Goal: Communication & Community: Answer question/provide support

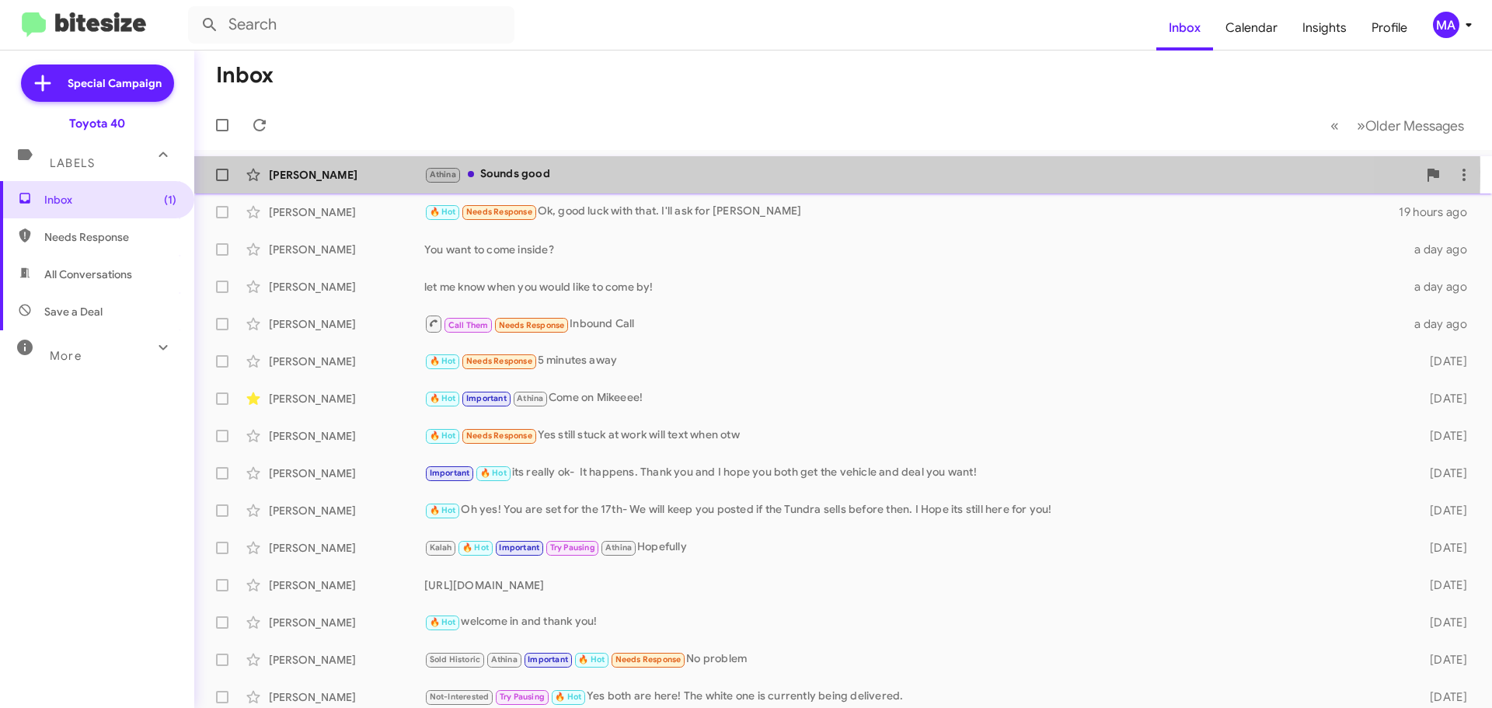
click at [539, 170] on div "Athina Sounds good" at bounding box center [920, 175] width 993 height 18
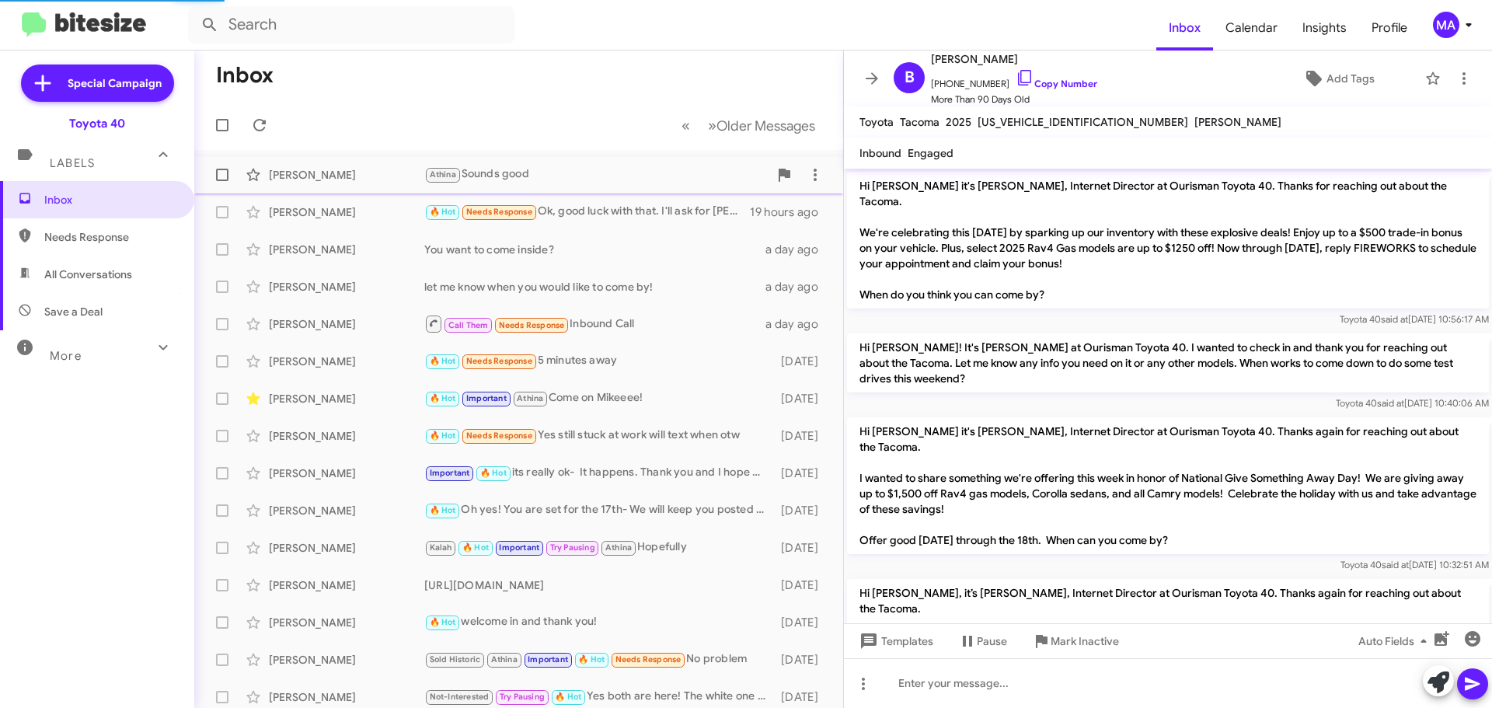
scroll to position [1495, 0]
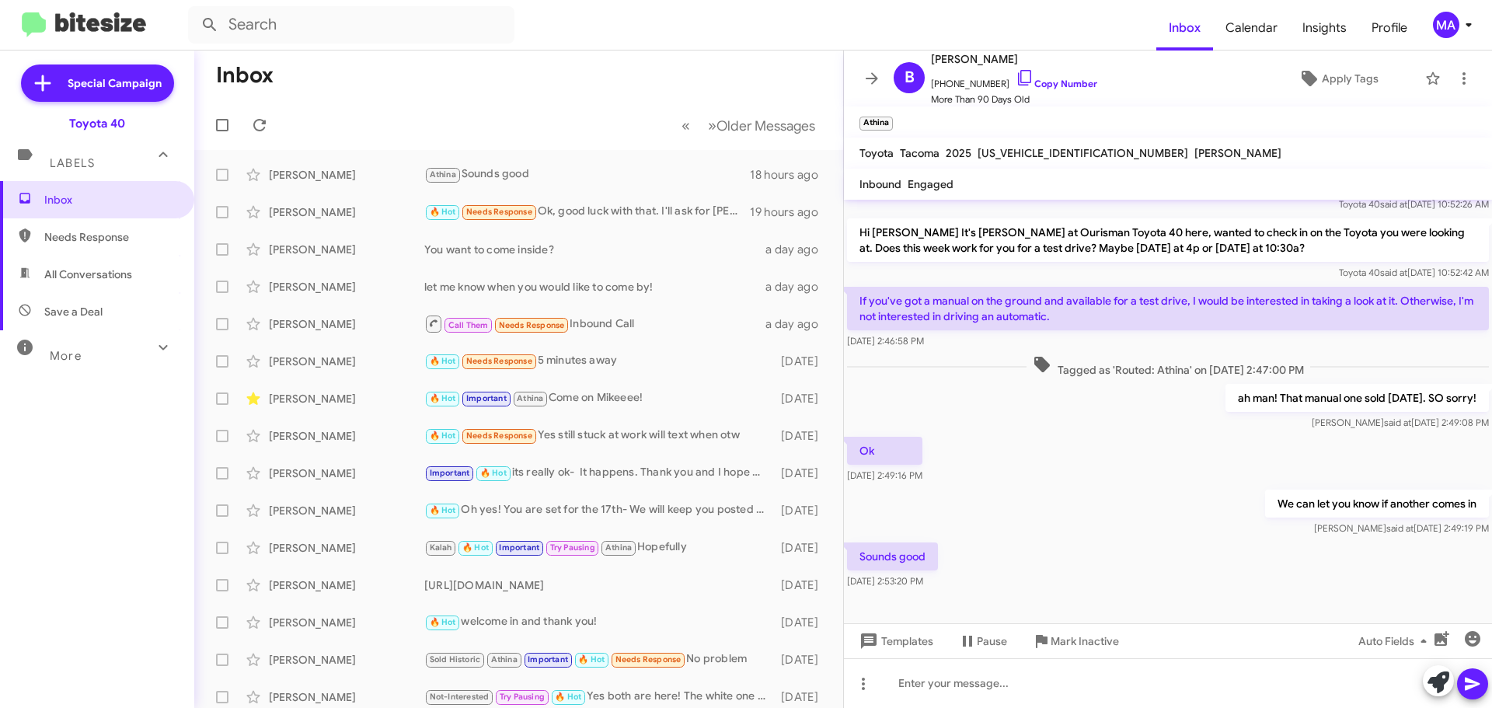
click at [85, 244] on span "Needs Response" at bounding box center [110, 237] width 132 height 16
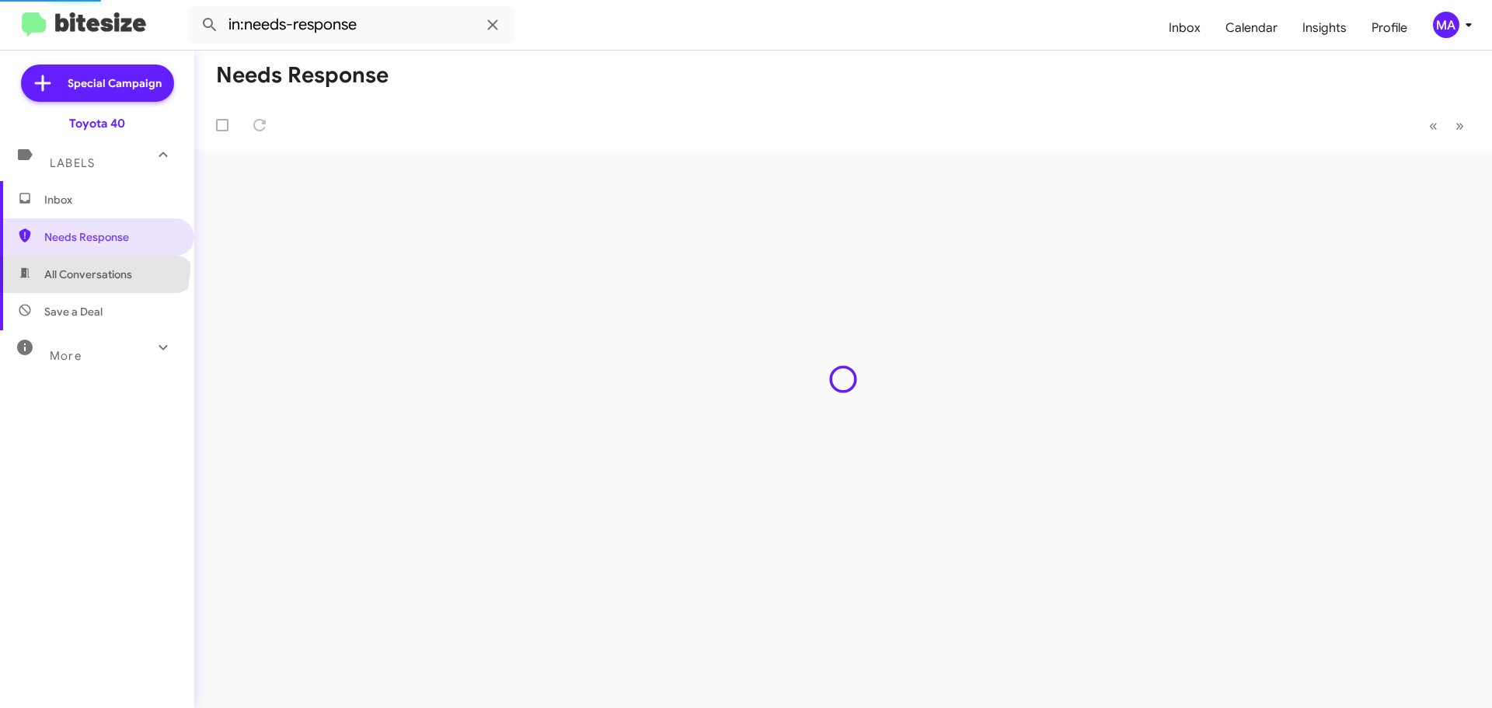
click at [99, 297] on span "Save a Deal" at bounding box center [97, 311] width 194 height 37
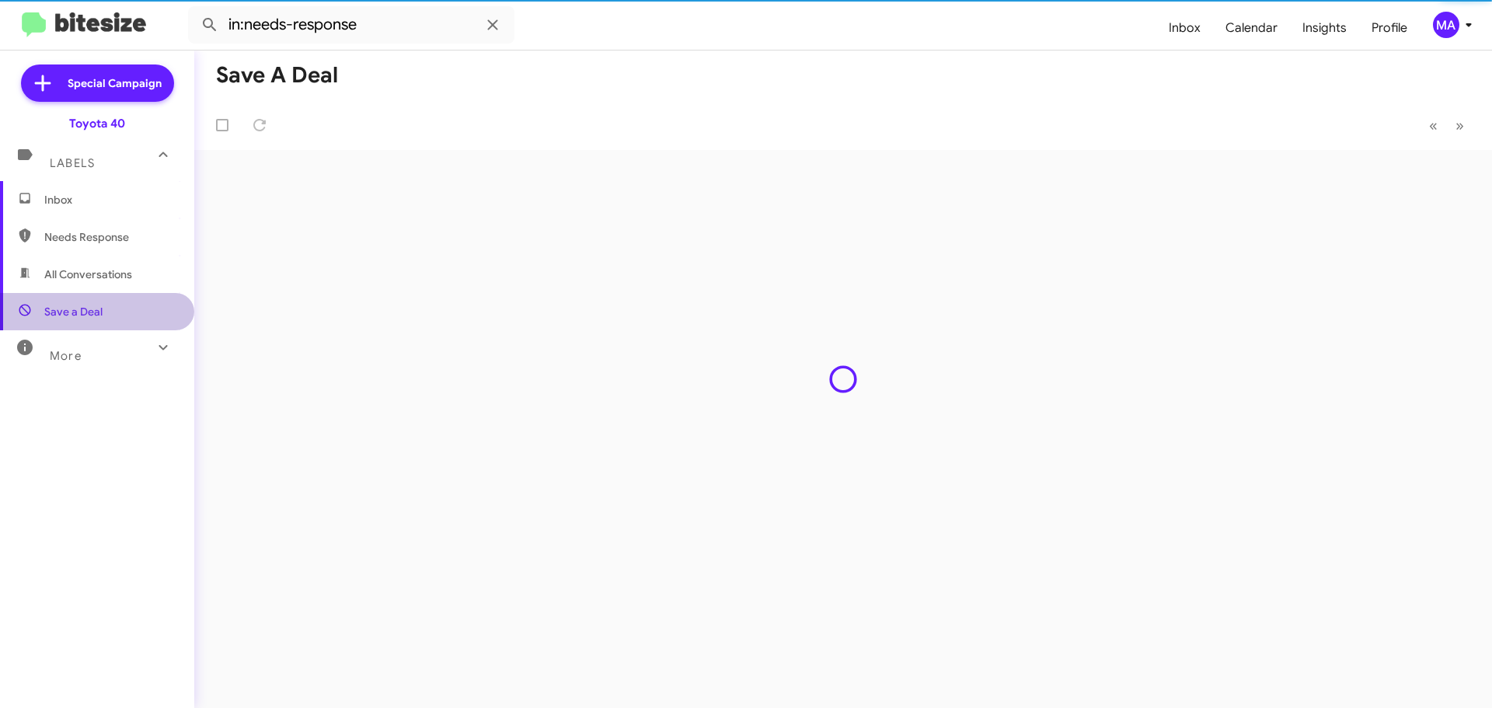
type input "in:not-interested"
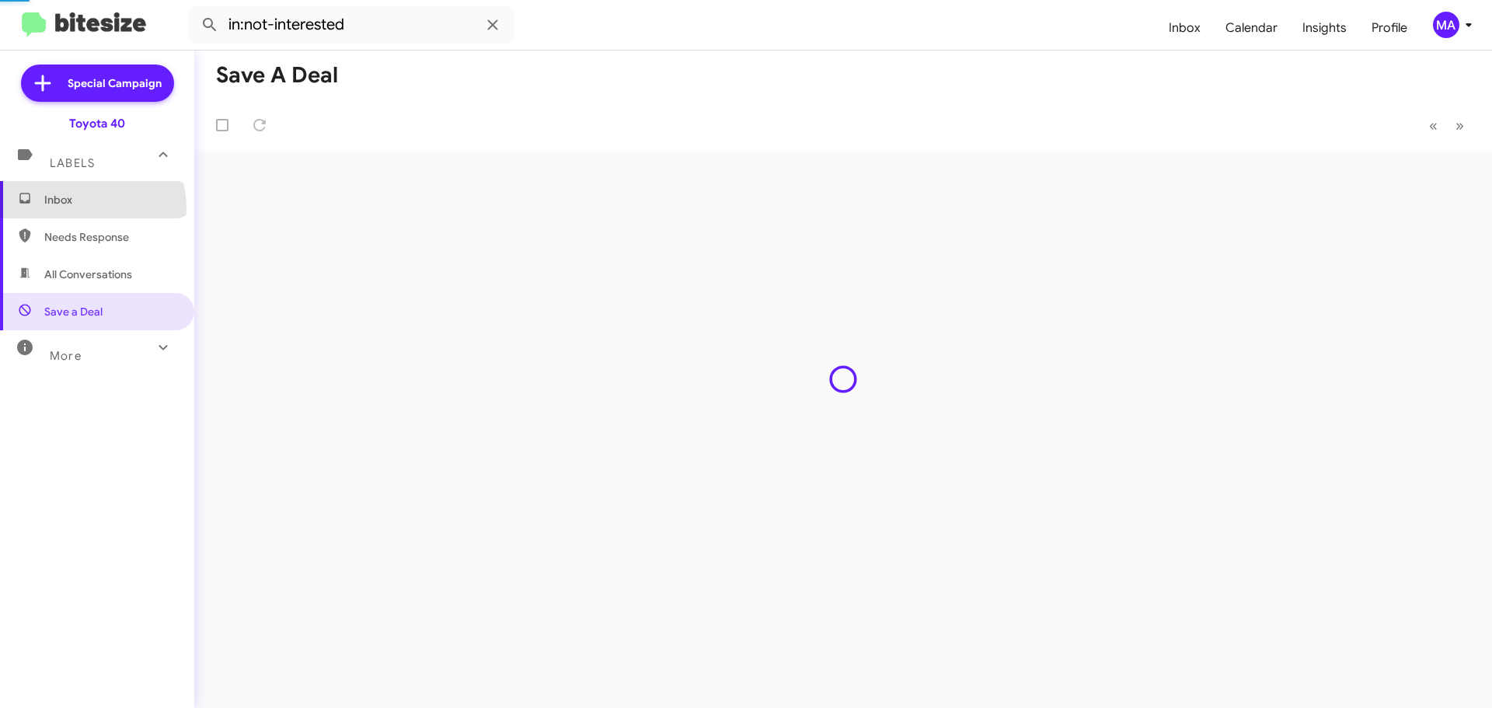
click at [82, 207] on span "Inbox" at bounding box center [97, 199] width 194 height 37
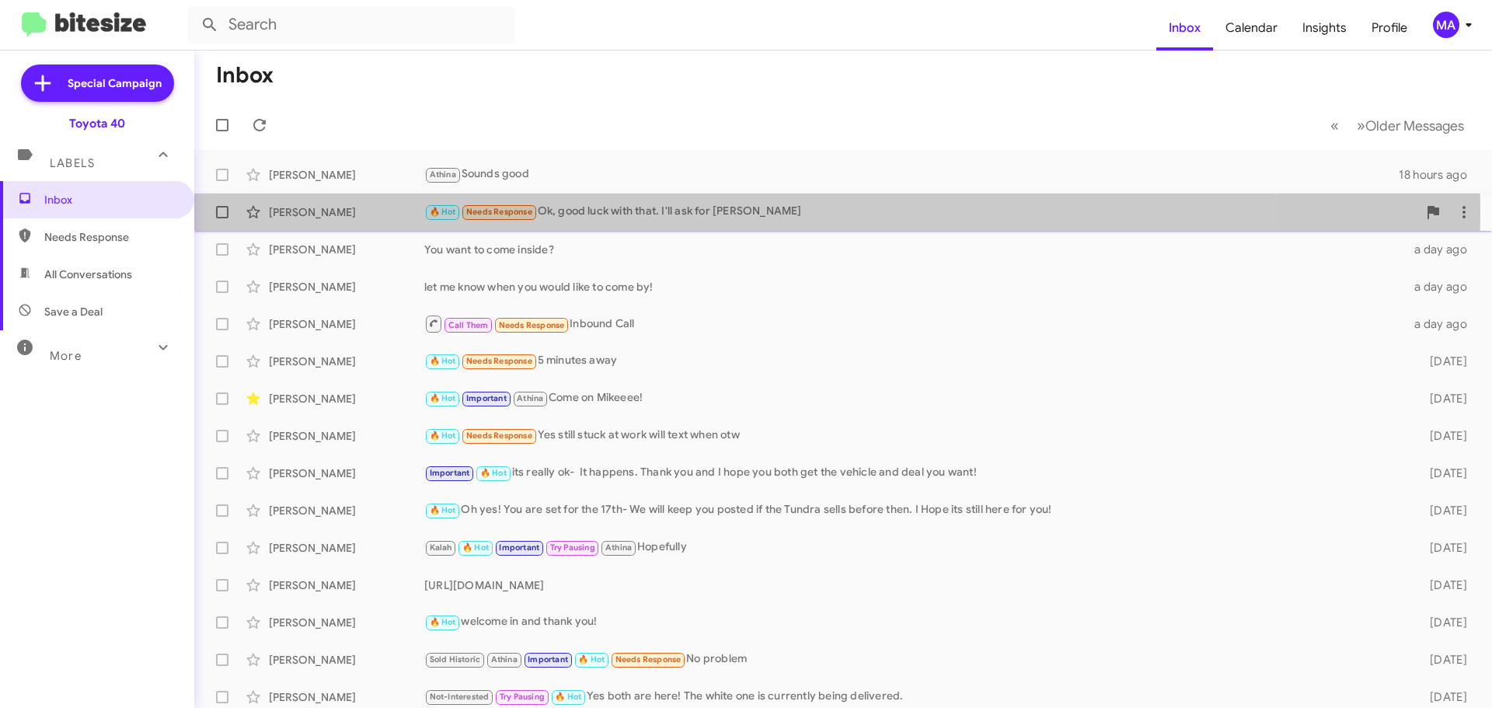
click at [688, 211] on div "🔥 Hot Needs Response Ok, good luck with that. I'll ask for [PERSON_NAME]" at bounding box center [920, 212] width 993 height 18
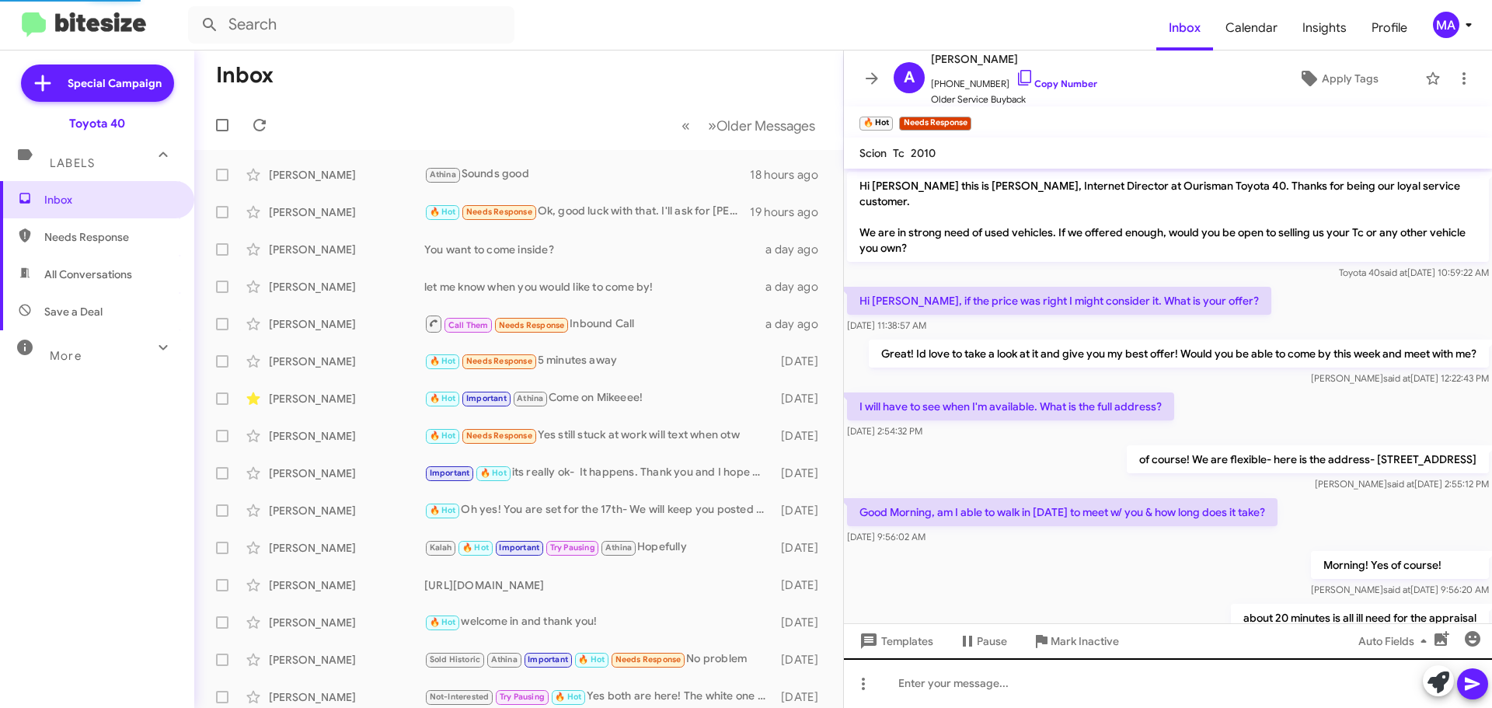
scroll to position [427, 0]
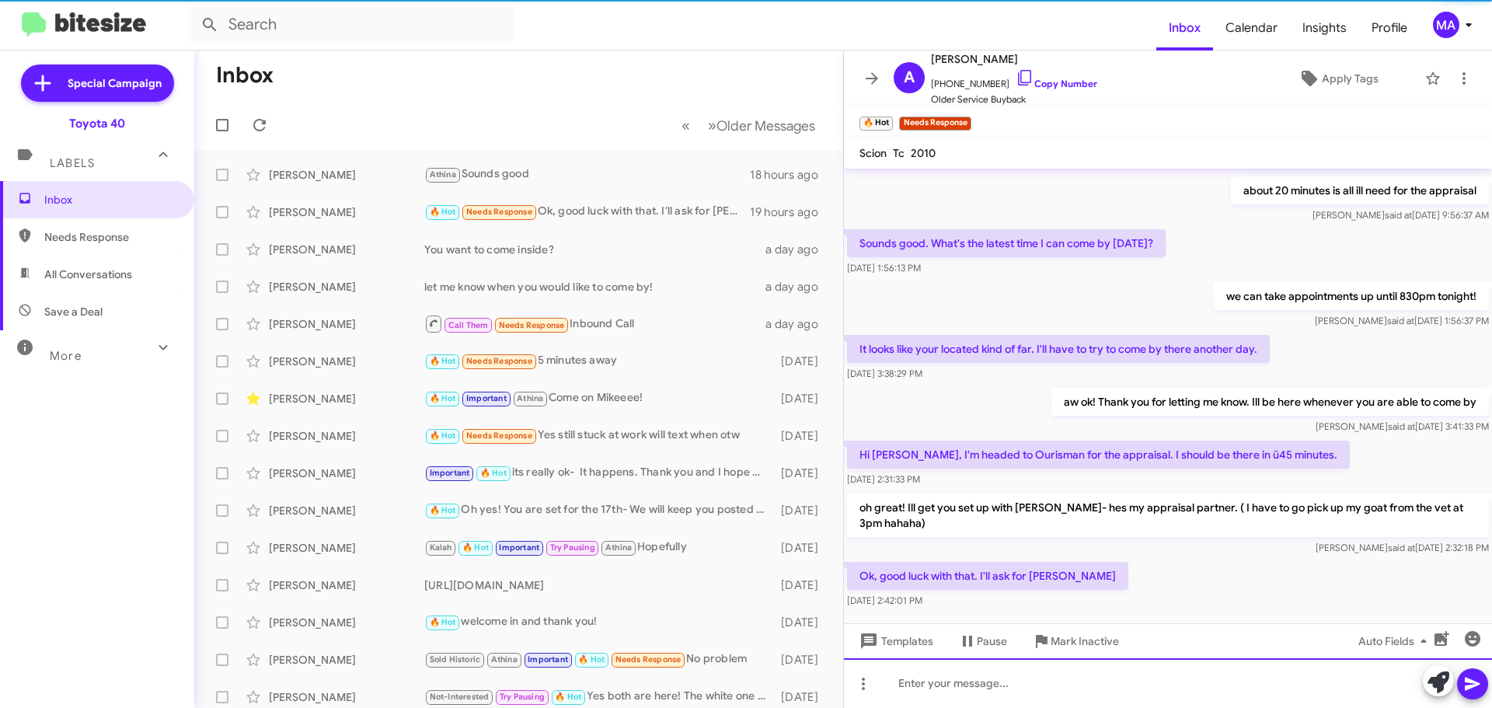
click at [968, 692] on div at bounding box center [1168, 683] width 648 height 50
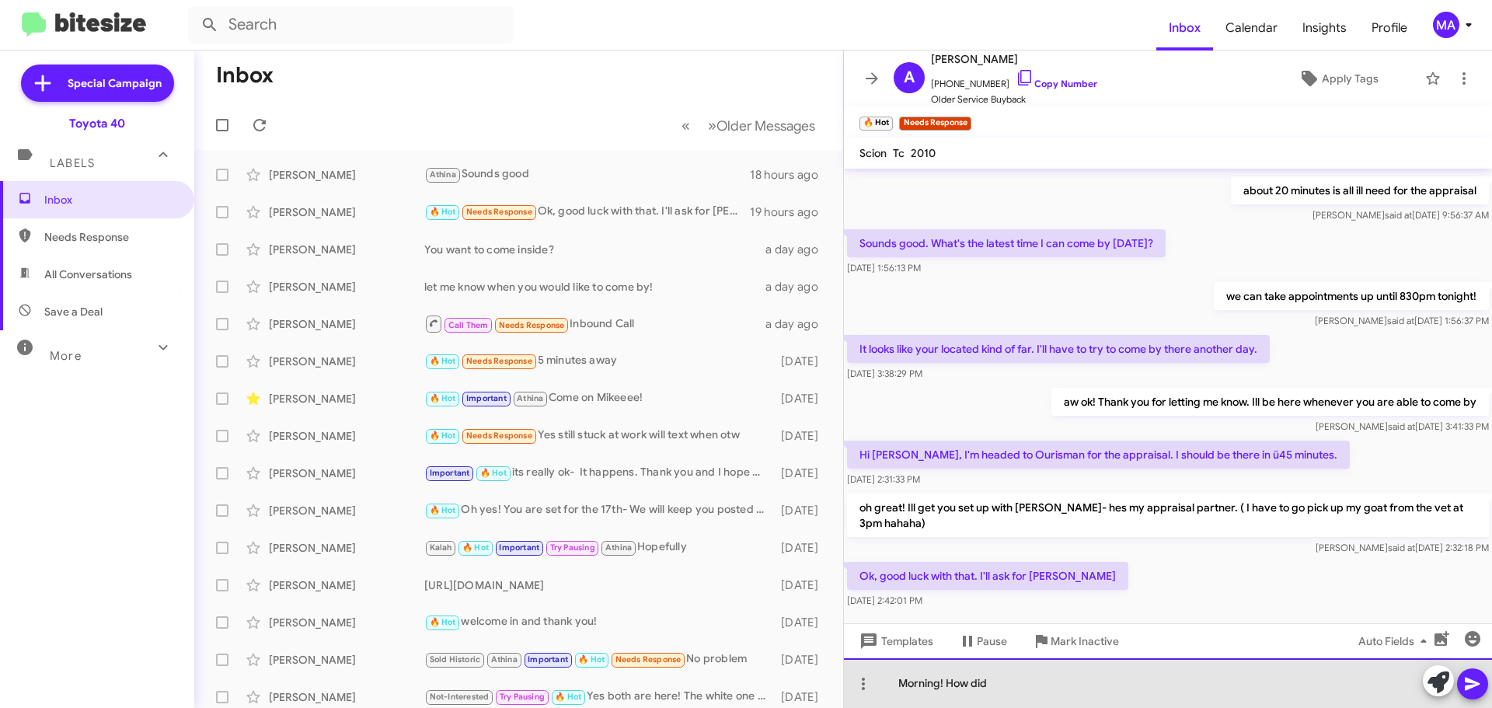
click at [1048, 664] on div "Morning! How did" at bounding box center [1168, 683] width 648 height 50
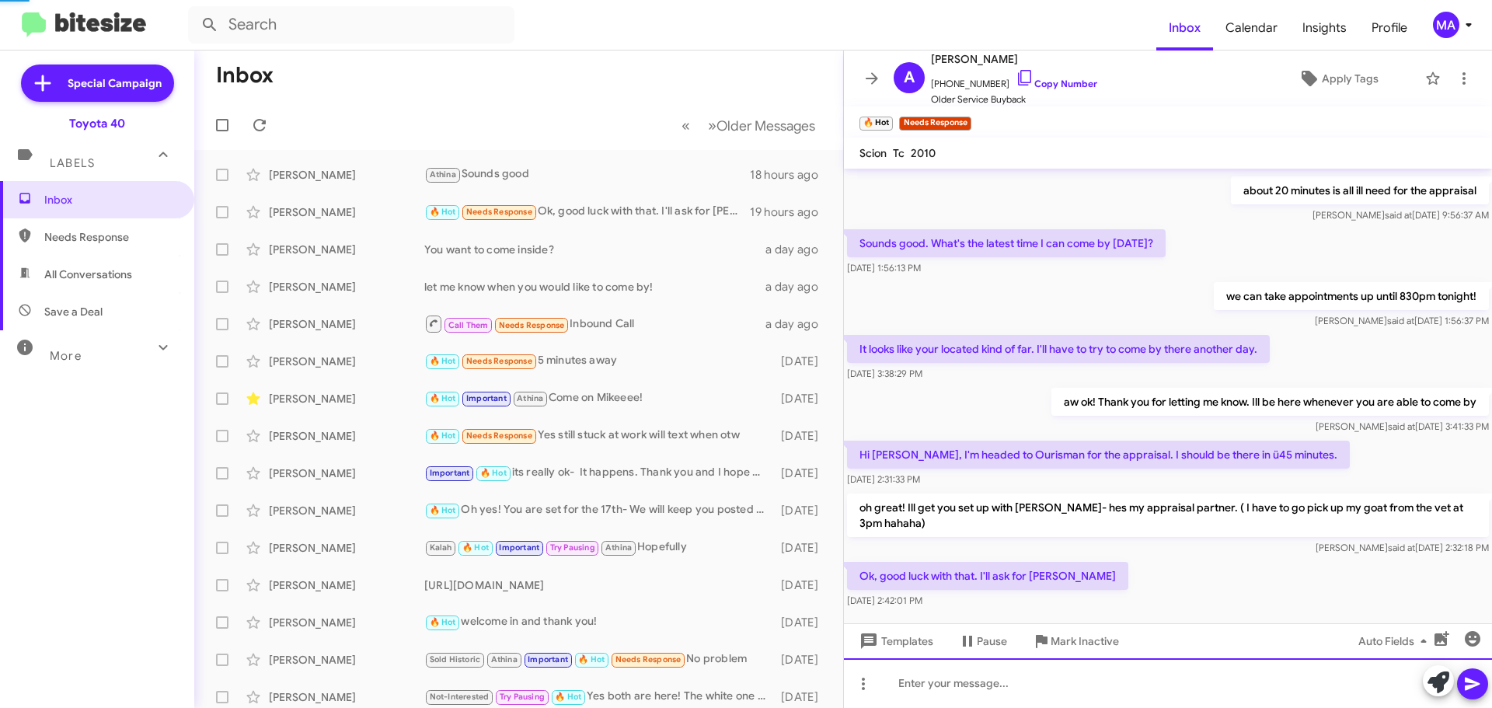
scroll to position [0, 0]
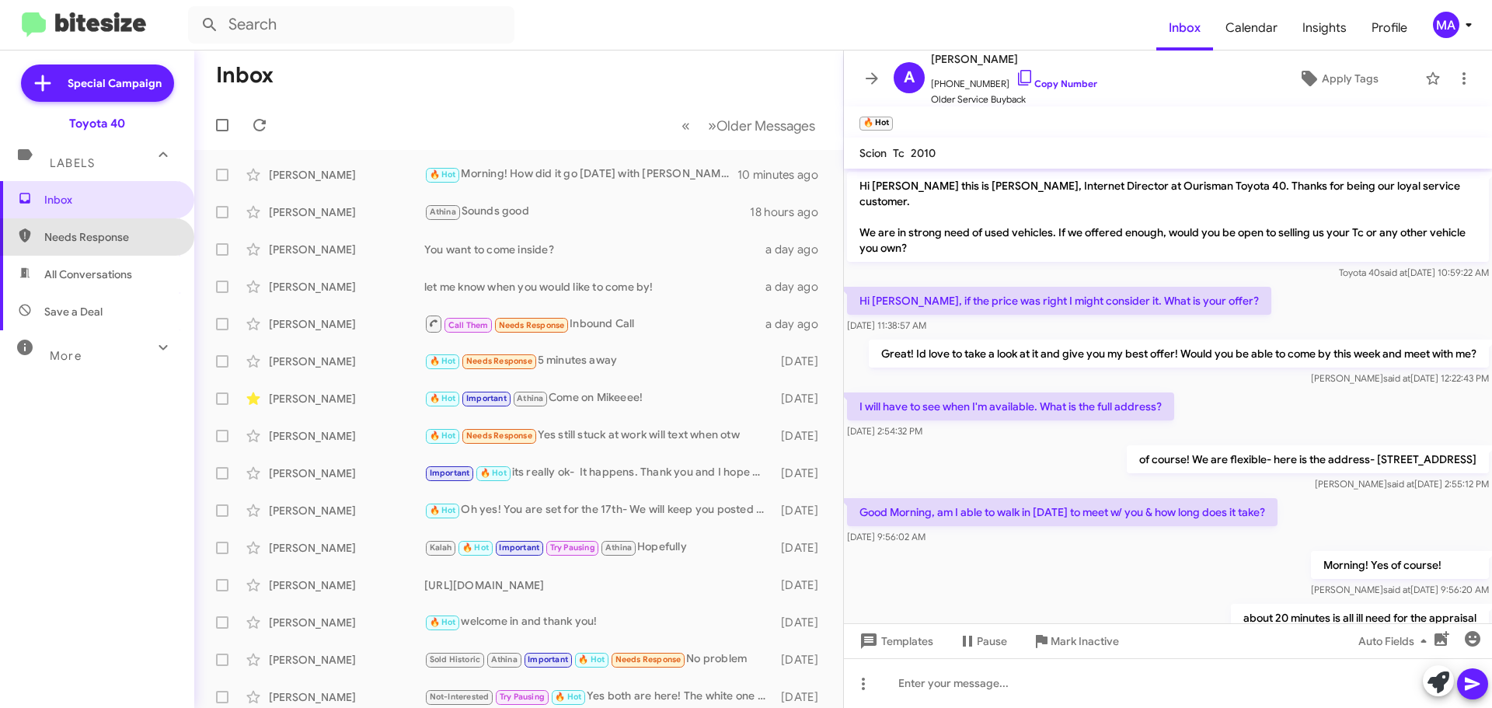
click at [135, 251] on span "Needs Response" at bounding box center [97, 236] width 194 height 37
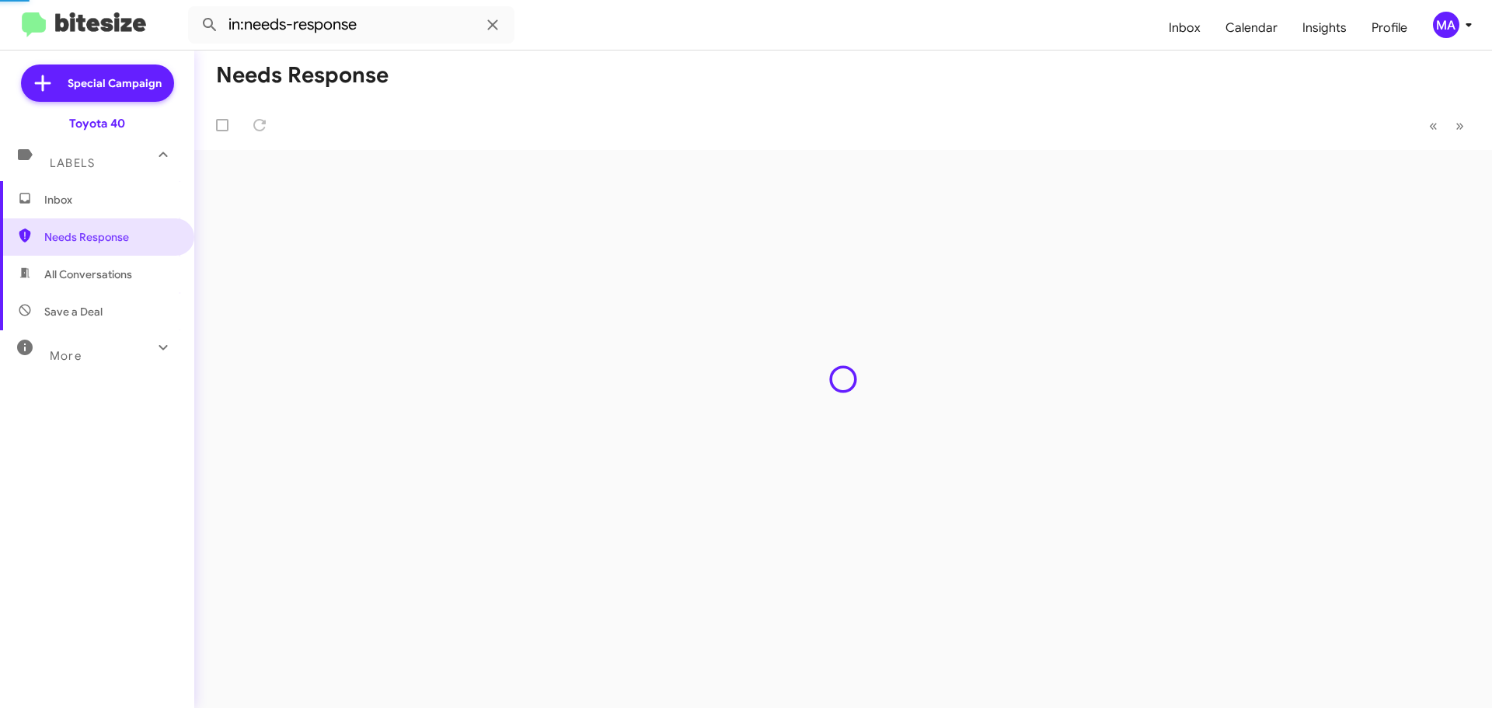
click at [134, 280] on span "All Conversations" at bounding box center [97, 274] width 194 height 37
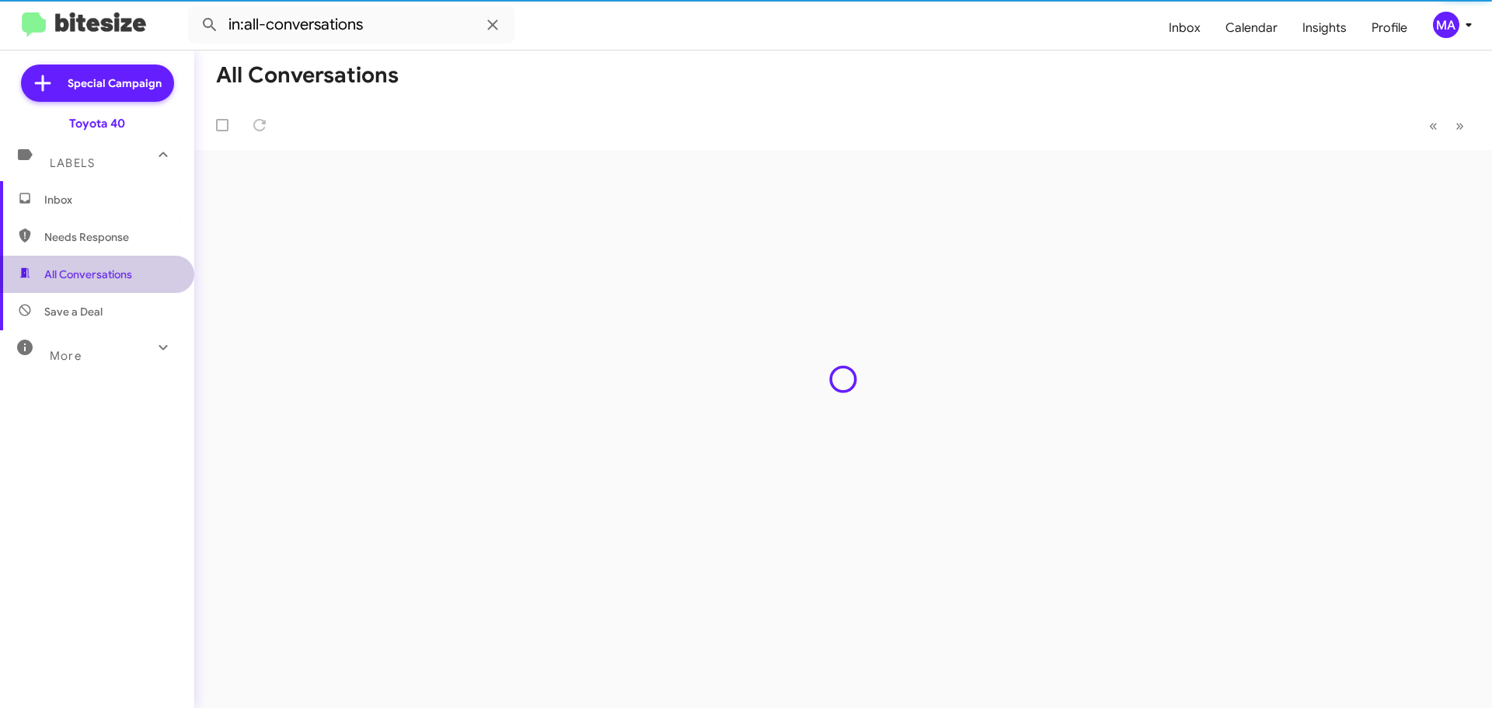
click at [131, 313] on span "Save a Deal" at bounding box center [97, 311] width 194 height 37
type input "in:not-interested"
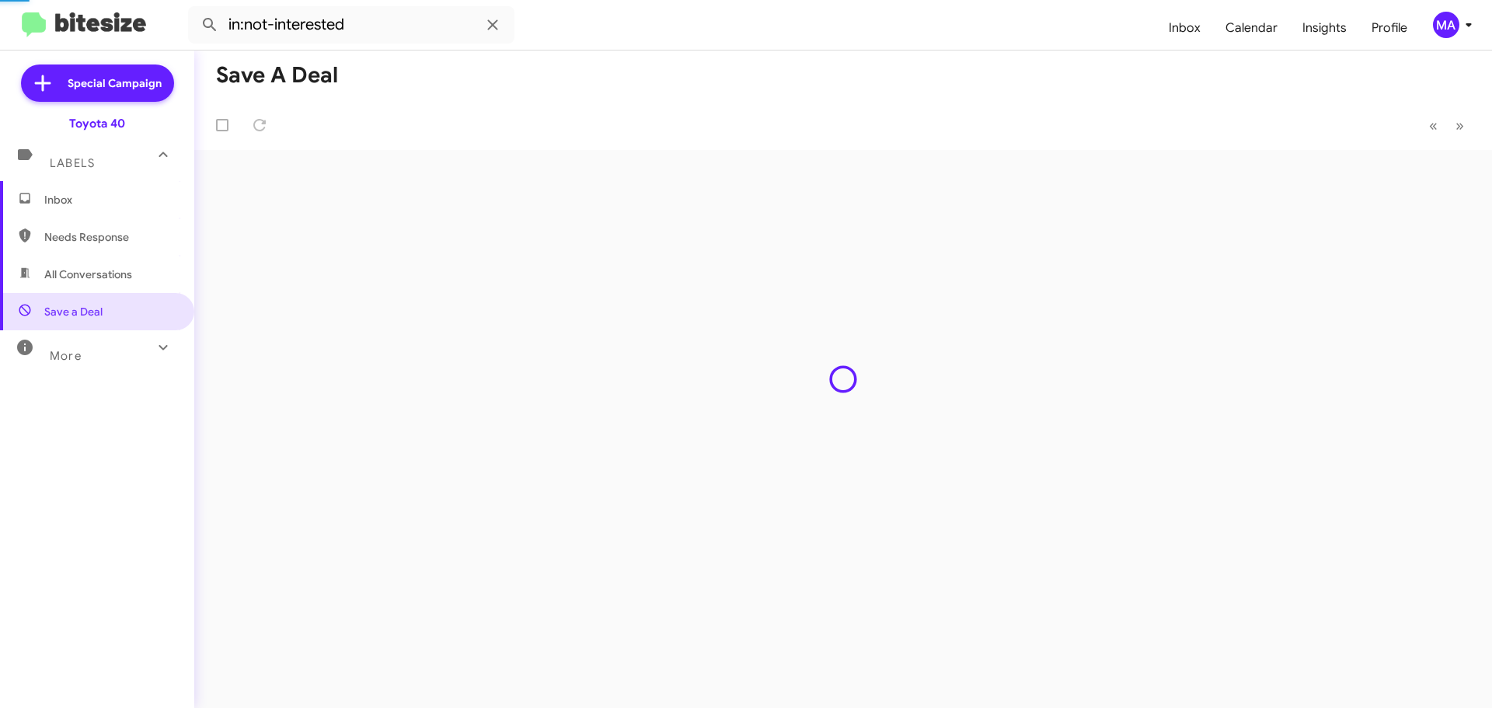
click at [77, 190] on span "Inbox" at bounding box center [97, 199] width 194 height 37
